Goal: Information Seeking & Learning: Learn about a topic

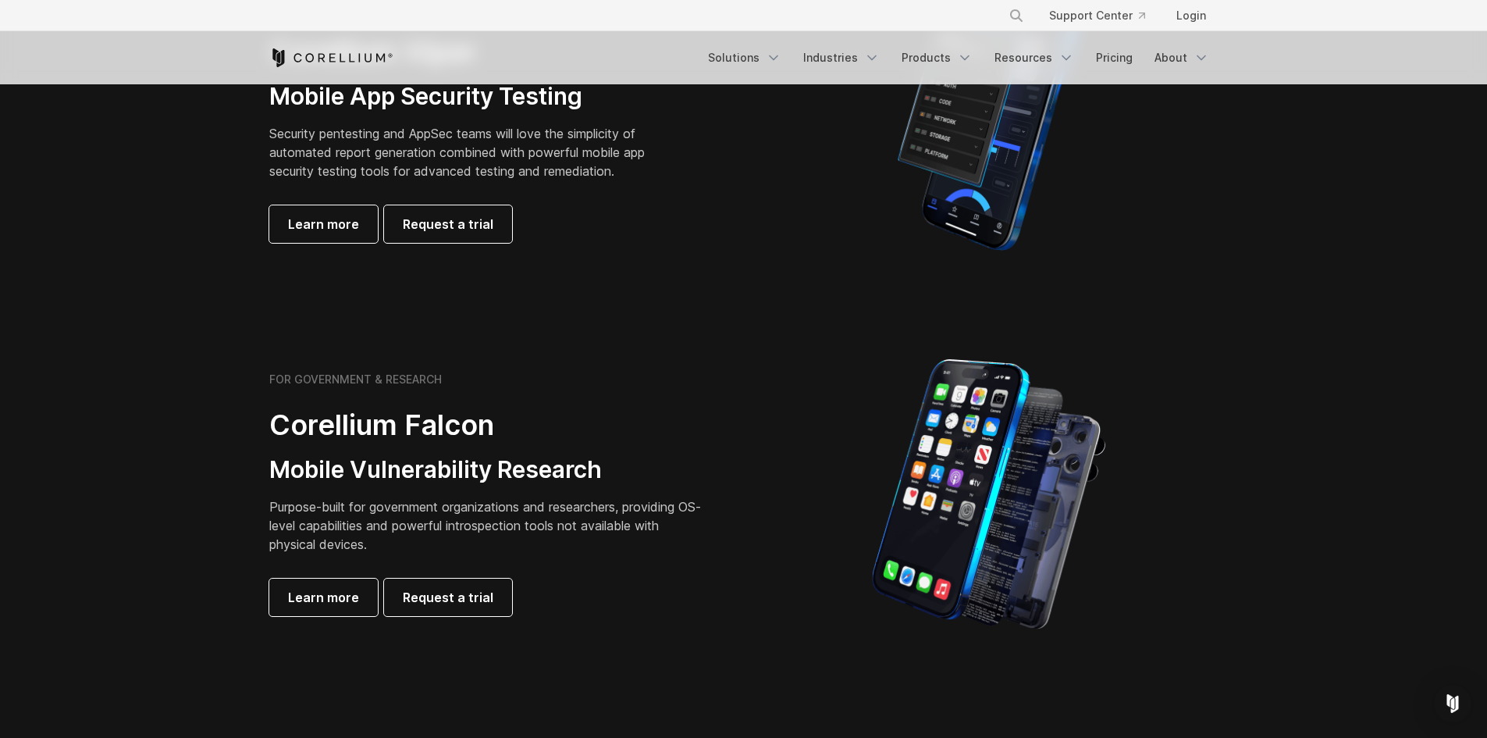
scroll to position [234, 0]
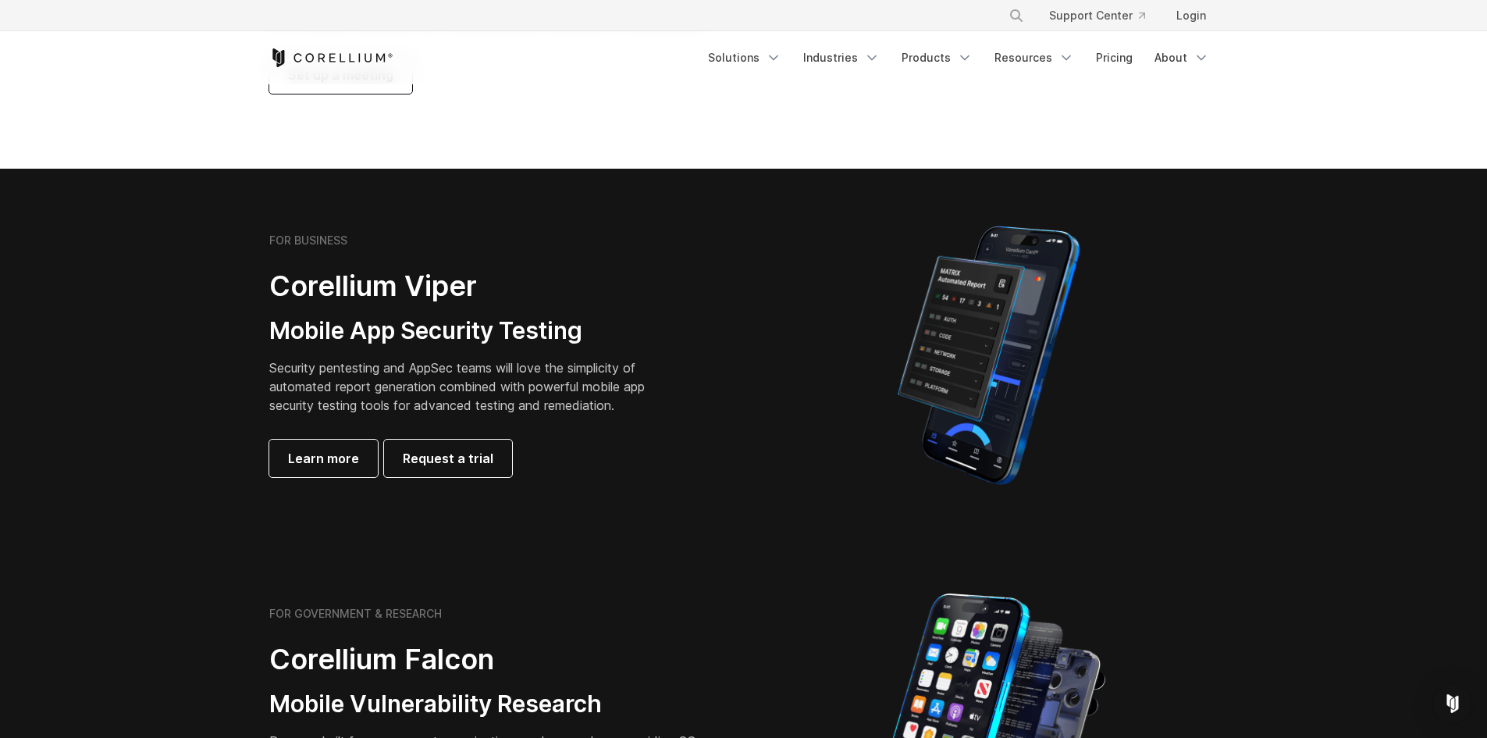
drag, startPoint x: 325, startPoint y: 428, endPoint x: 179, endPoint y: 395, distance: 149.8
click at [179, 395] on section "FOR BUSINESS Corellium Viper Mobile App Security Testing Security pentesting an…" at bounding box center [743, 355] width 1487 height 373
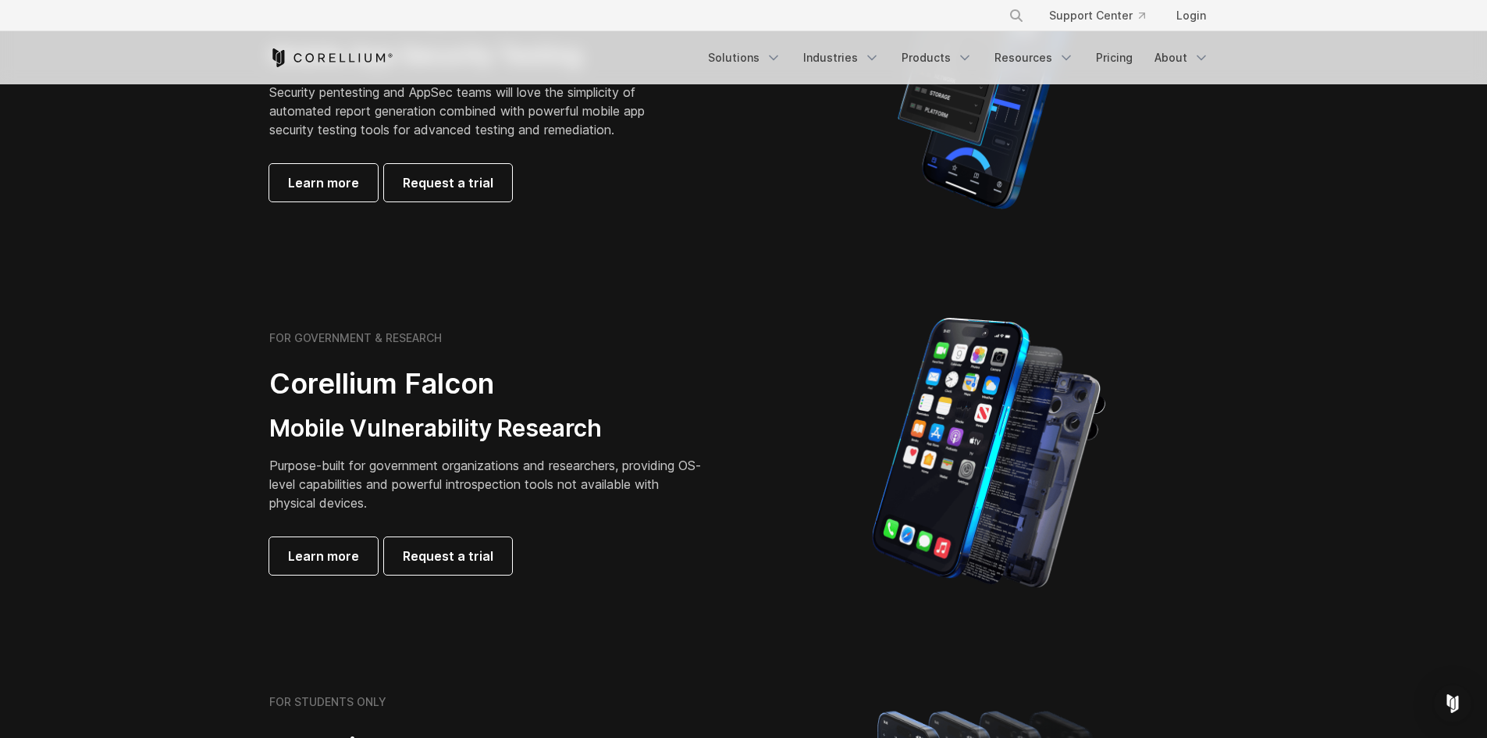
scroll to position [546, 0]
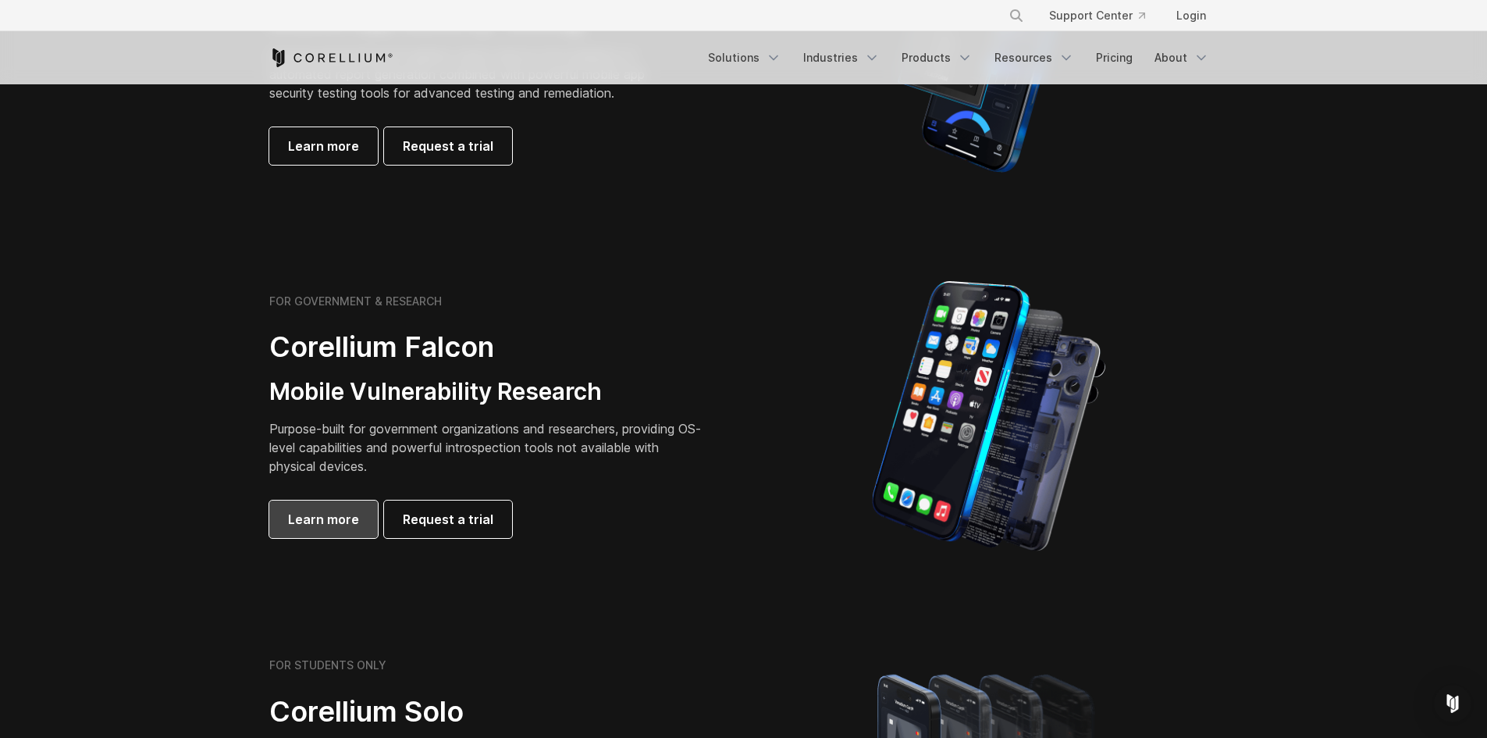
click at [309, 513] on span "Learn more" at bounding box center [323, 519] width 71 height 19
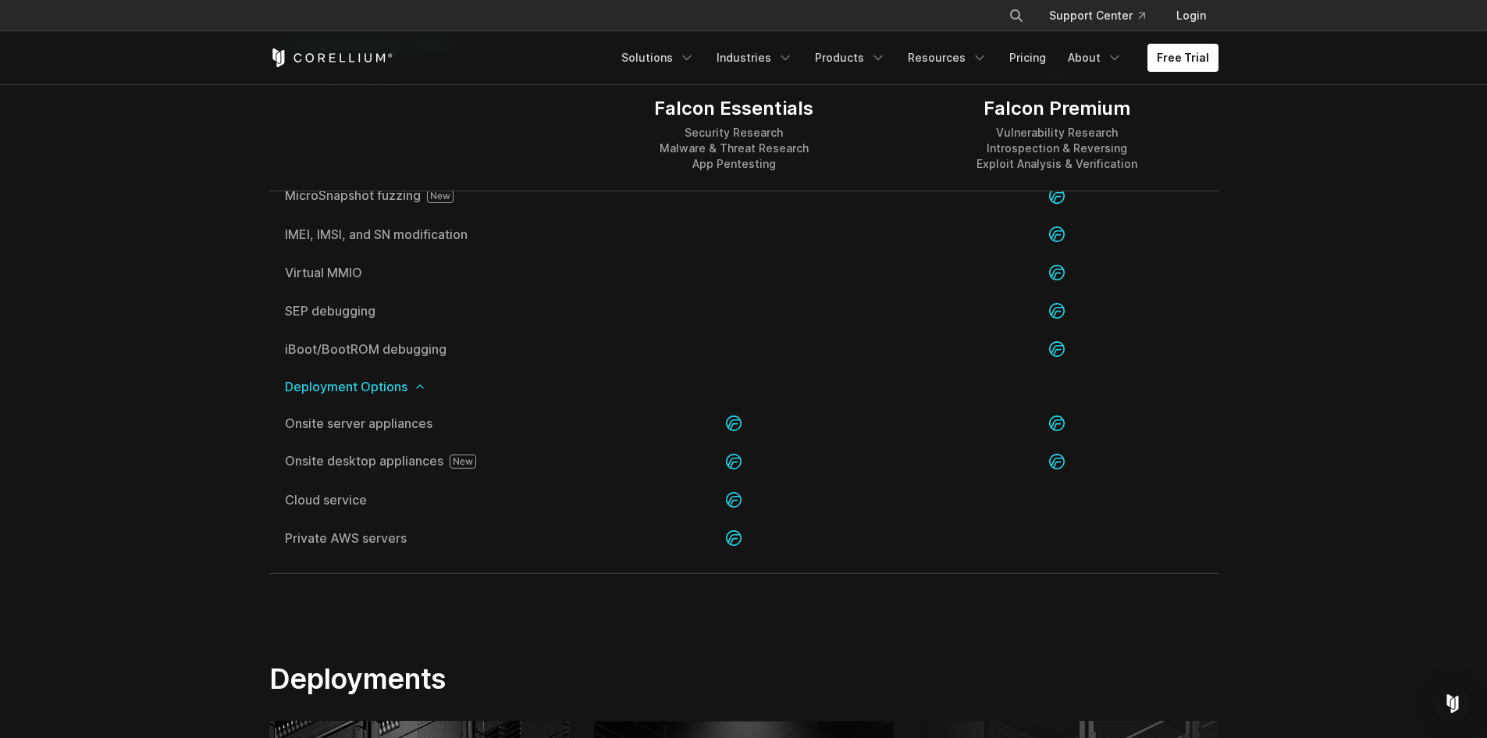
scroll to position [3356, 0]
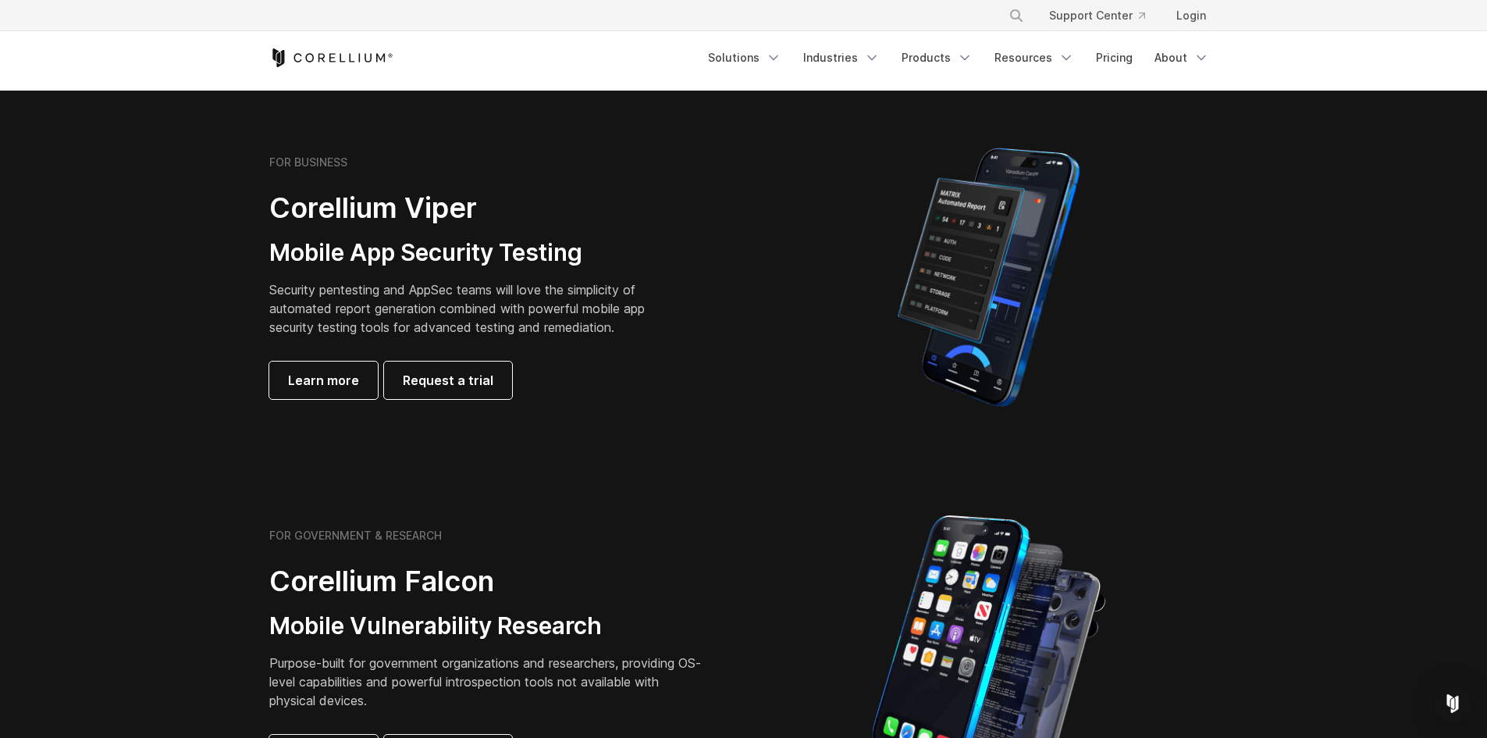
scroll to position [624, 0]
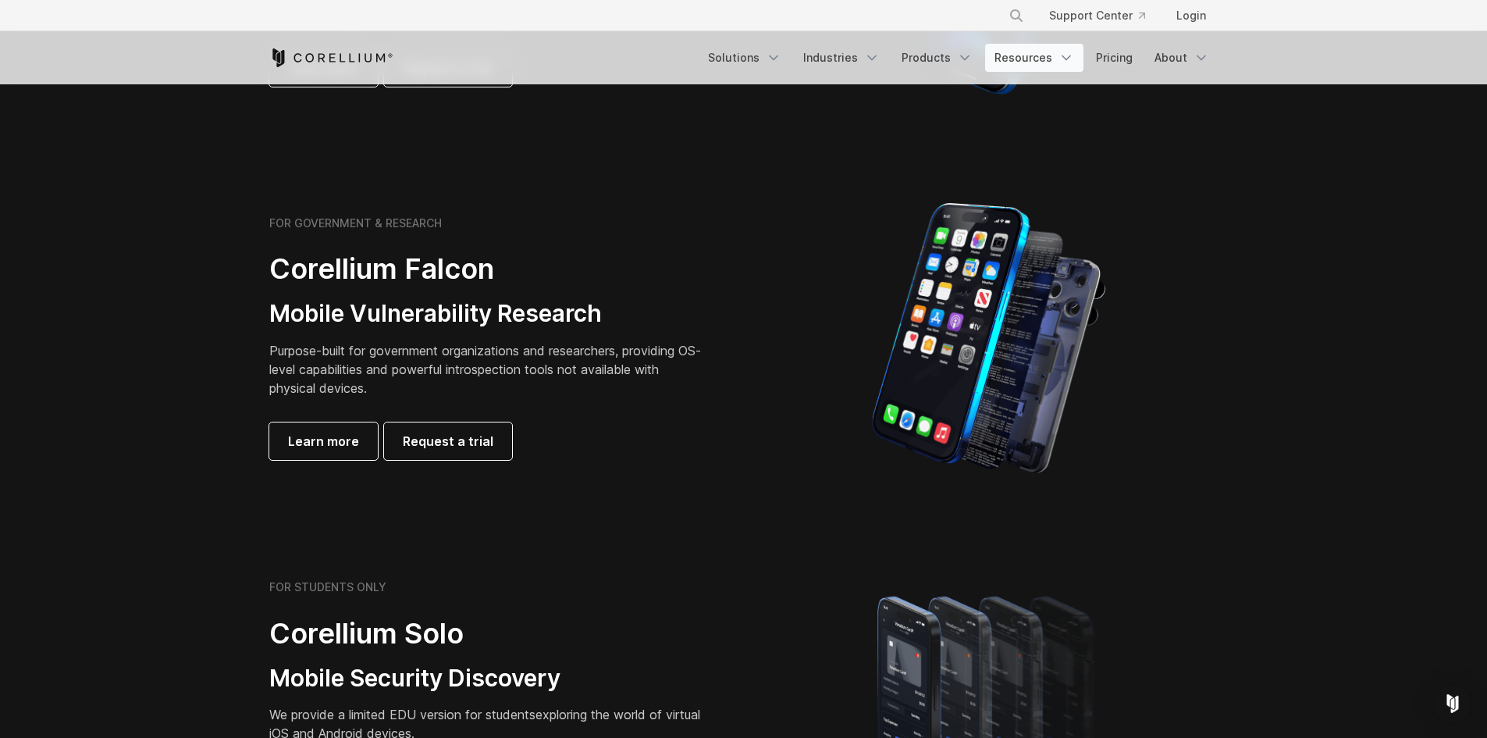
click at [1019, 62] on link "Resources" at bounding box center [1034, 58] width 98 height 28
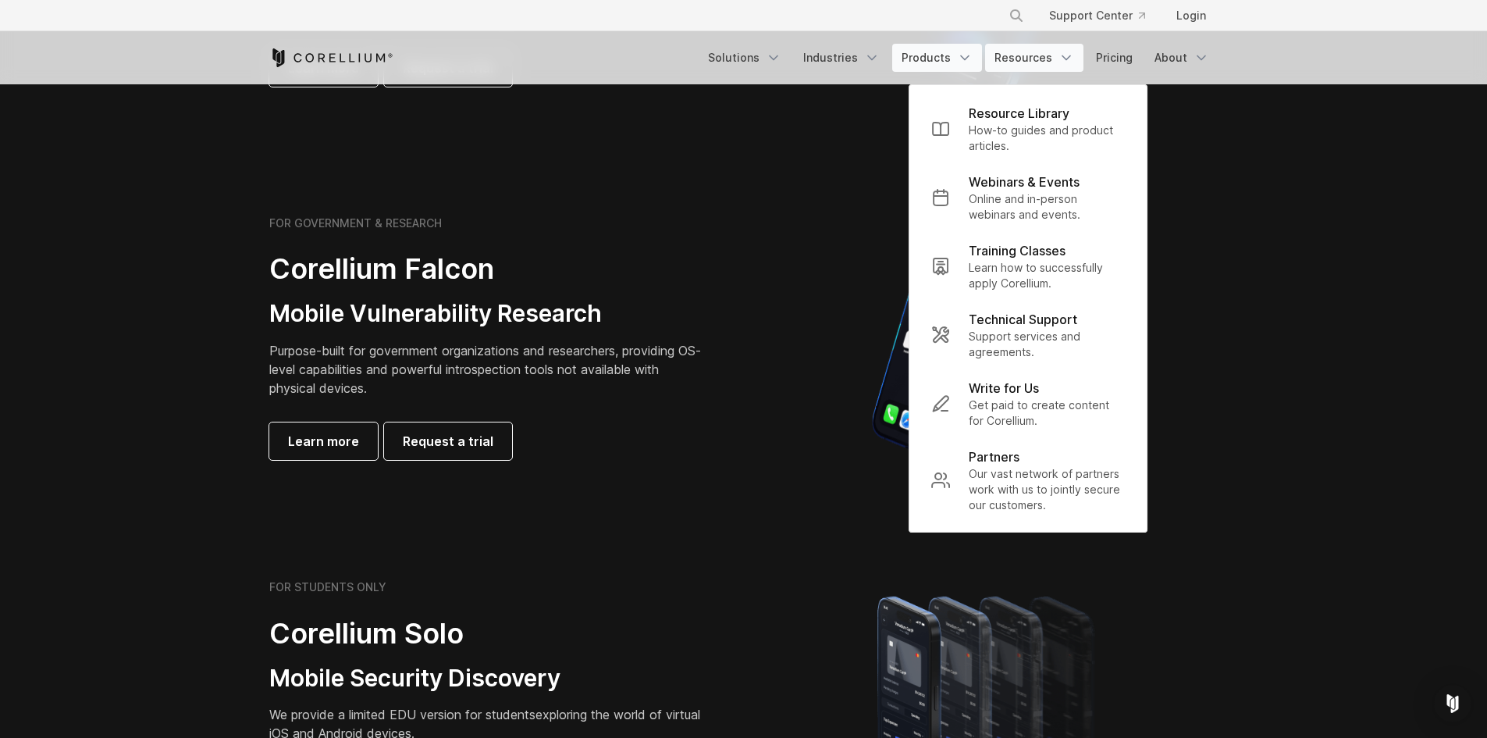
click at [964, 63] on icon "Navigation Menu" at bounding box center [965, 58] width 16 height 16
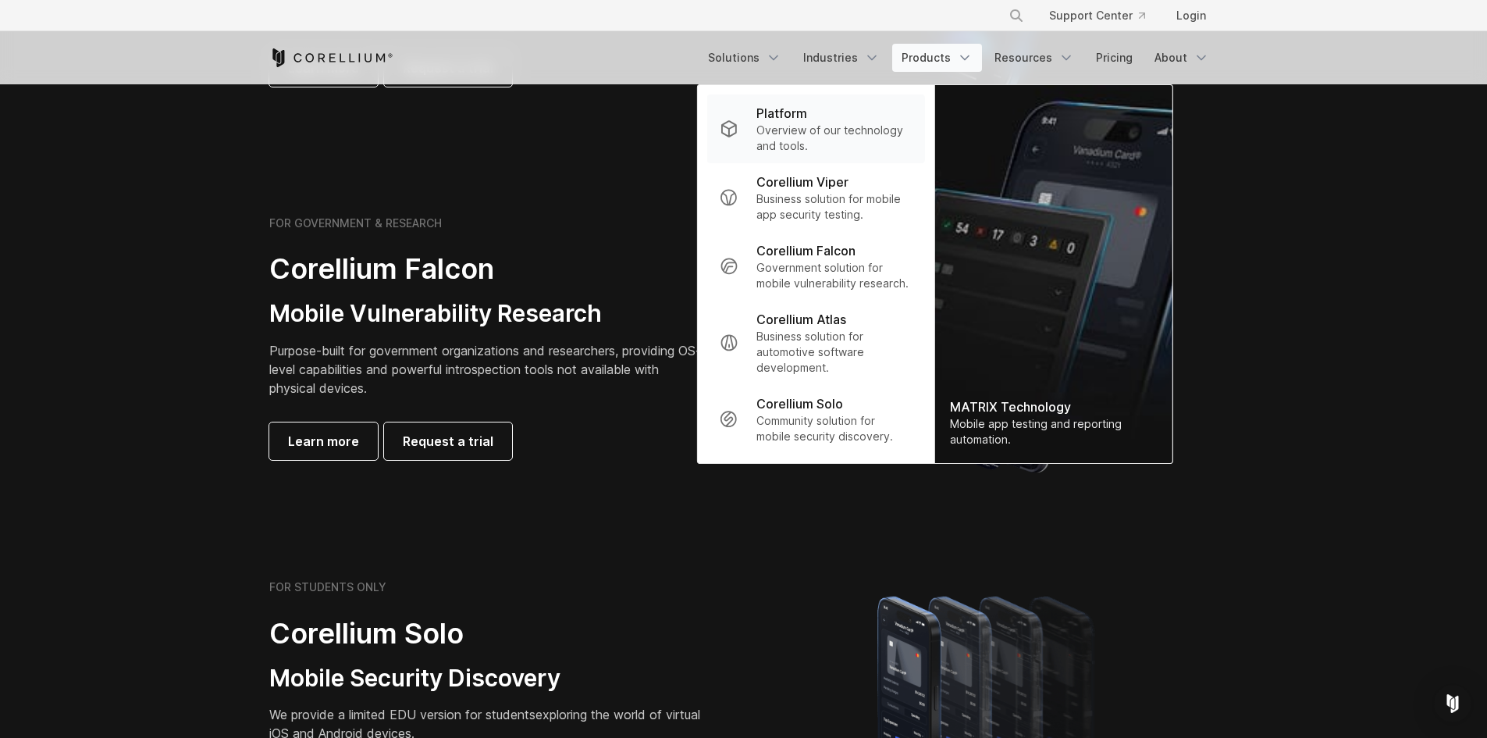
click at [850, 135] on p "Overview of our technology and tools." at bounding box center [833, 138] width 155 height 31
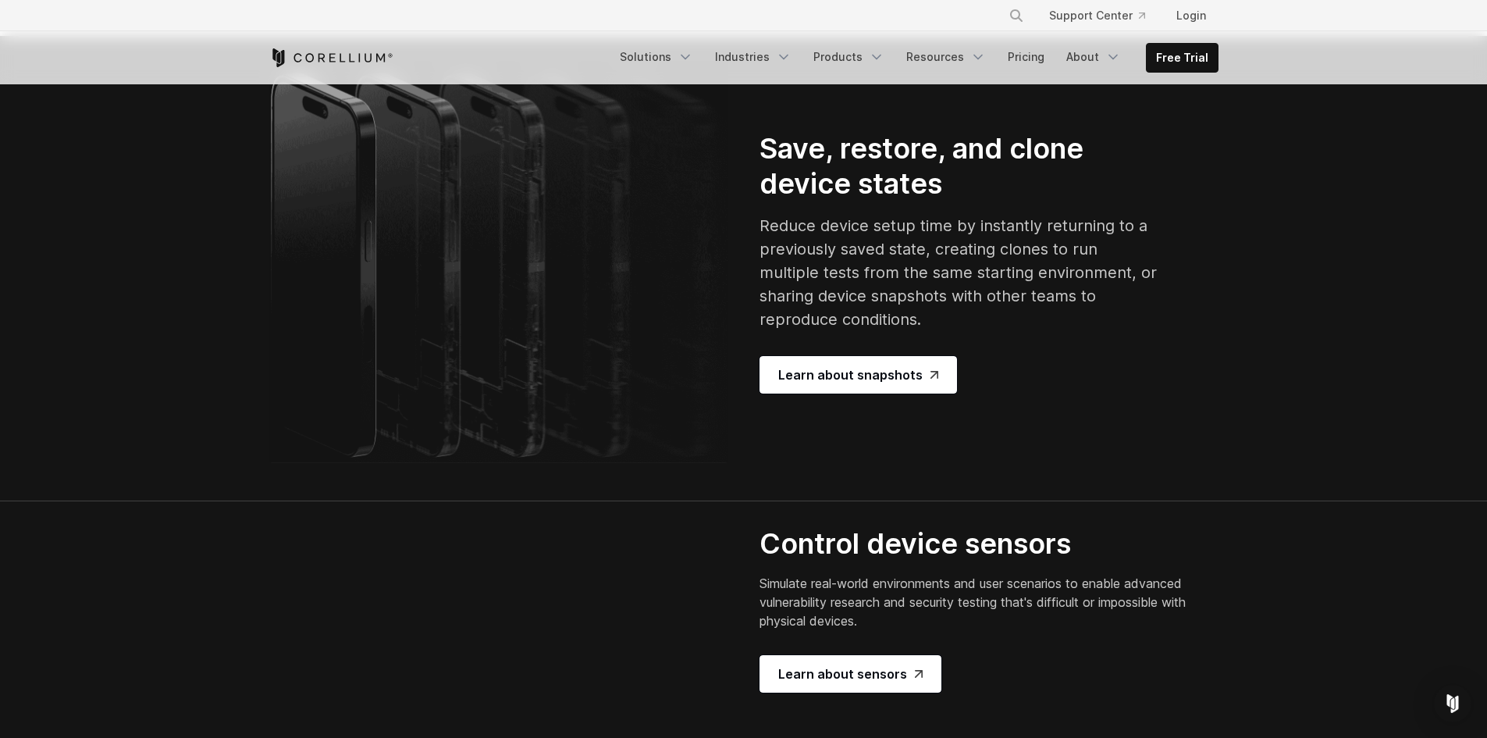
scroll to position [2576, 0]
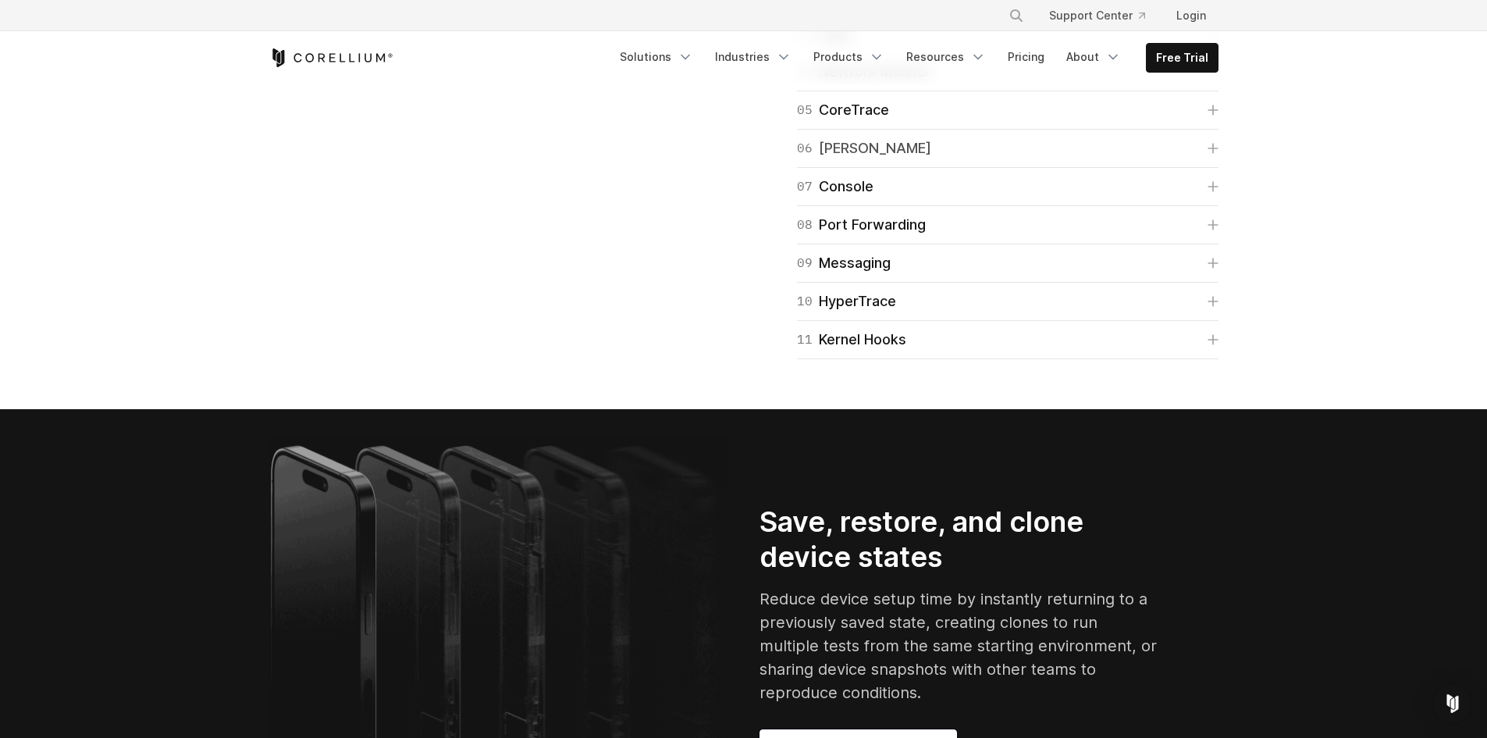
click at [887, 159] on link "06 Frida" at bounding box center [1007, 148] width 421 height 22
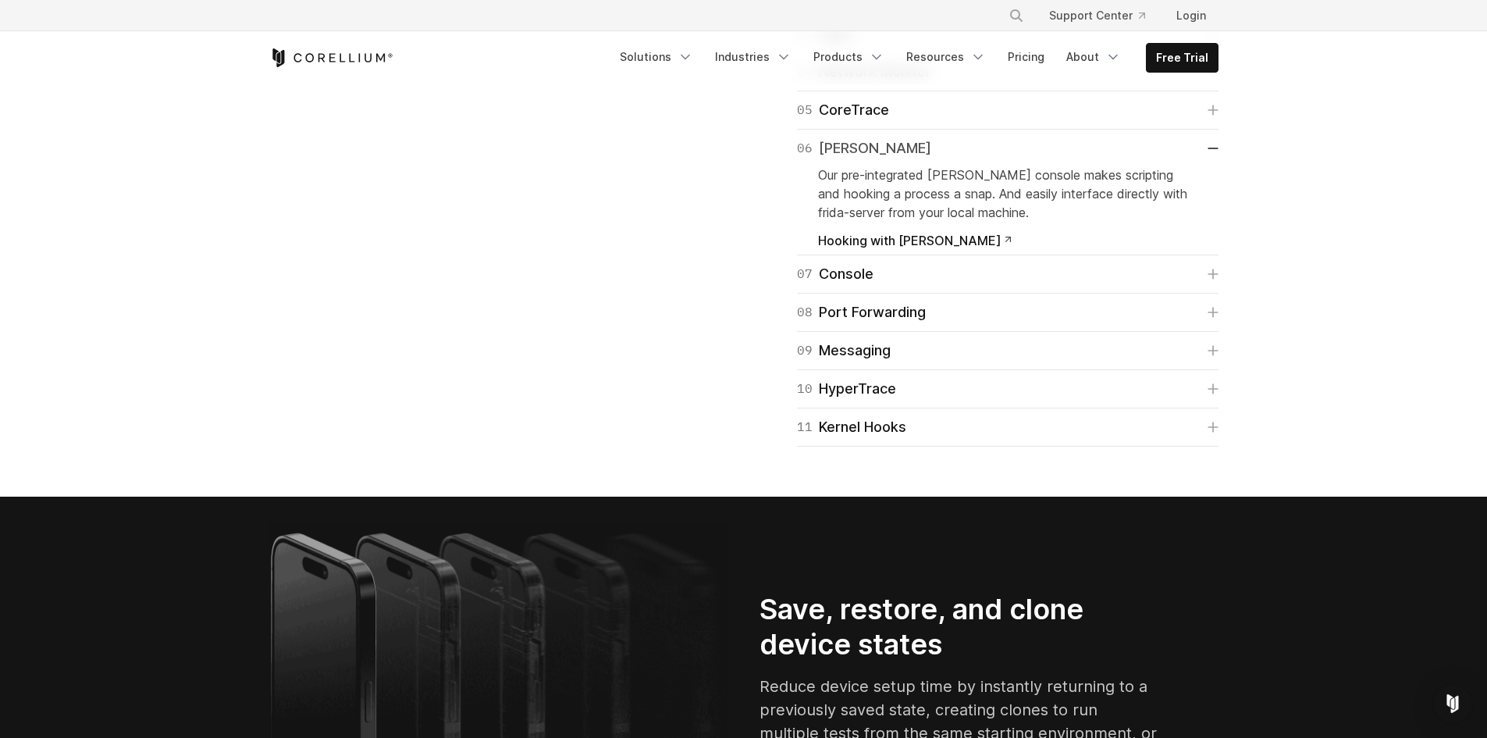
click at [884, 159] on link "06 Frida" at bounding box center [1007, 148] width 421 height 22
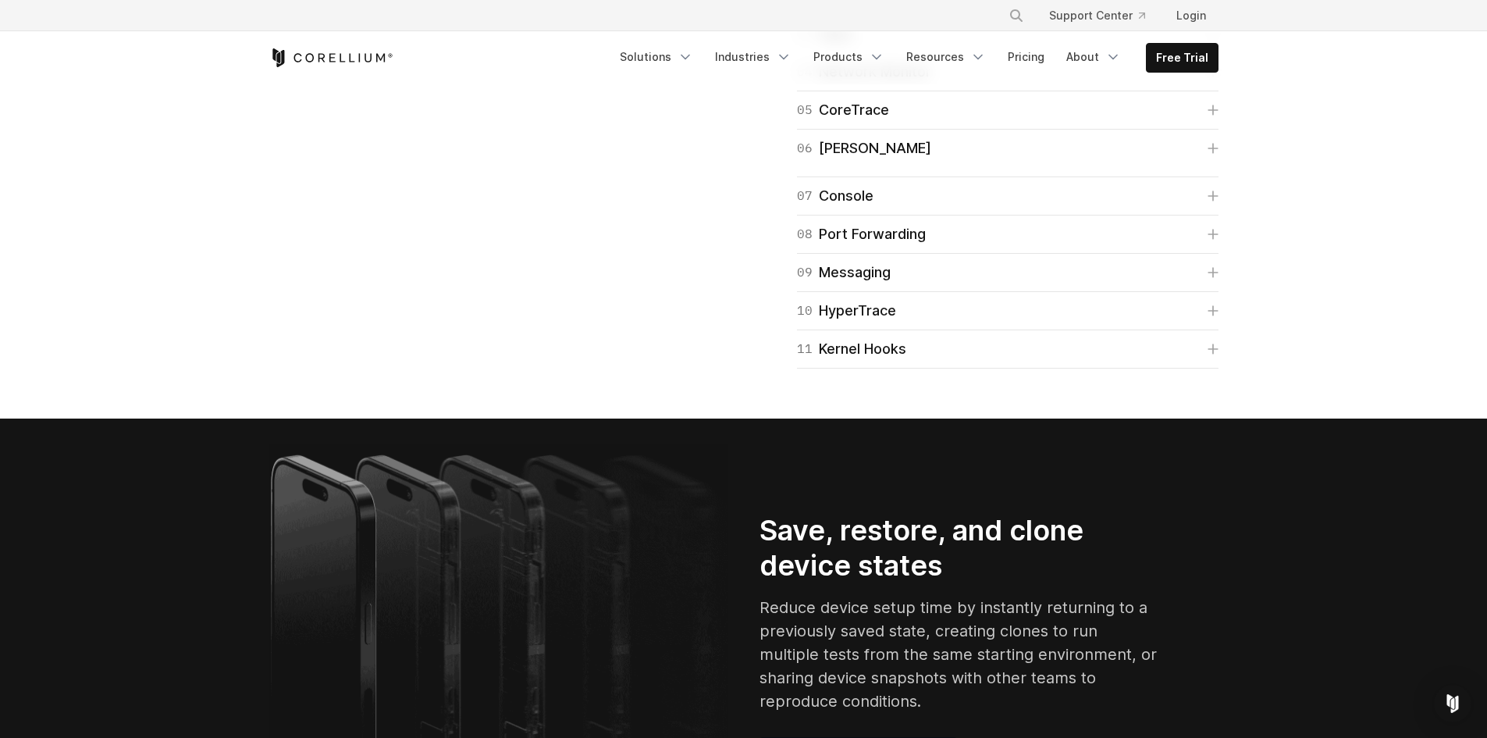
click at [898, 130] on div "05 CoreTrace Trace and log system calls for dynamic analysis to understand a pr…" at bounding box center [1007, 110] width 421 height 38
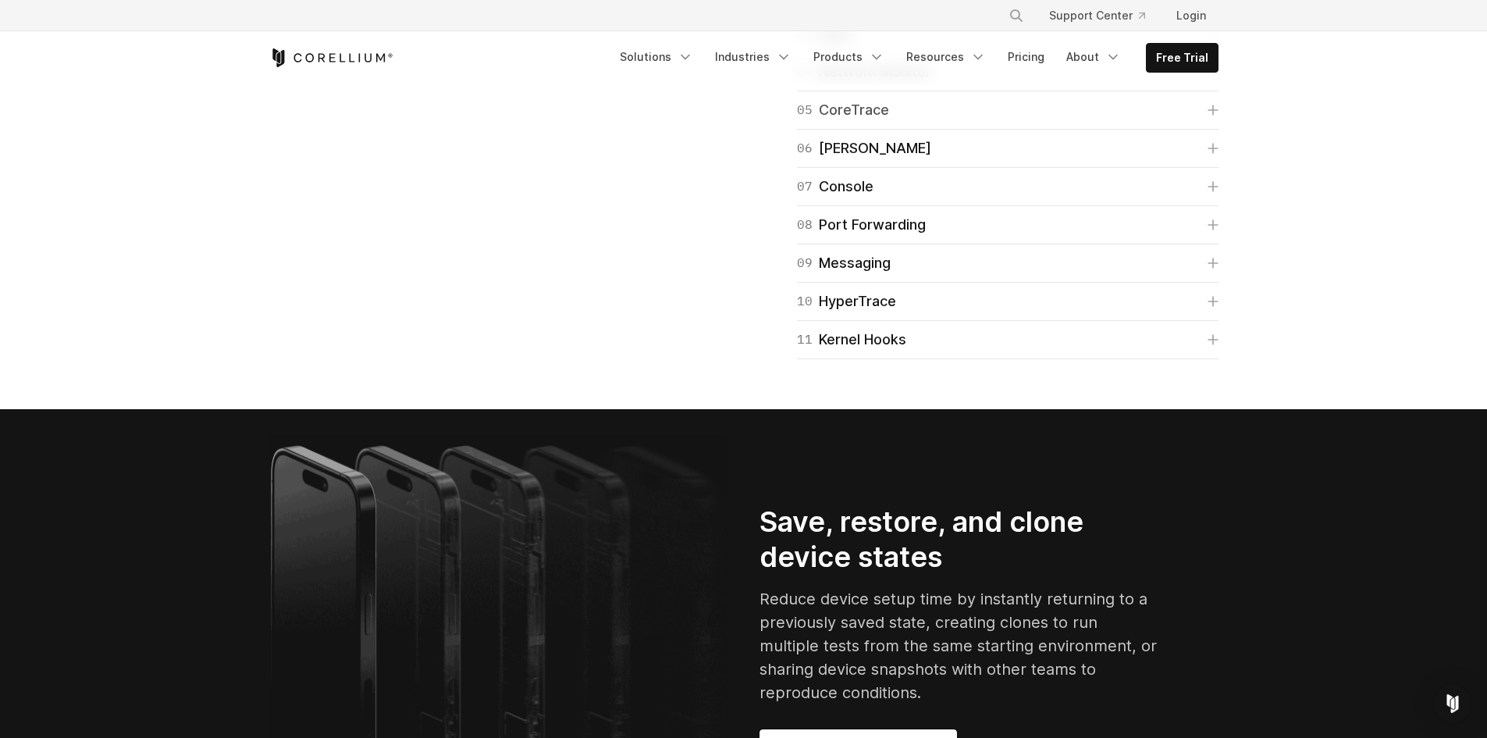
click at [887, 121] on link "05 CoreTrace" at bounding box center [1007, 110] width 421 height 22
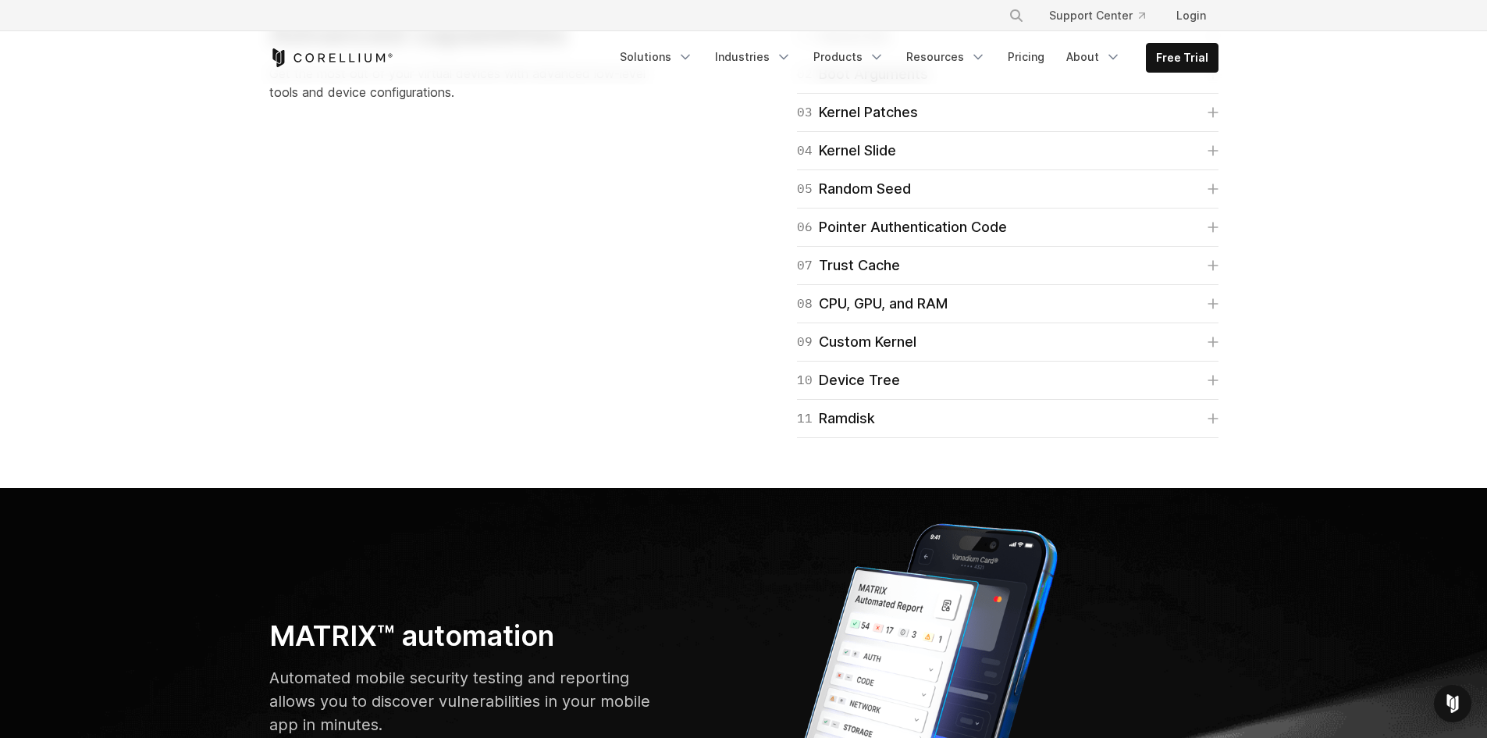
scroll to position [4059, 0]
